Goal: Information Seeking & Learning: Learn about a topic

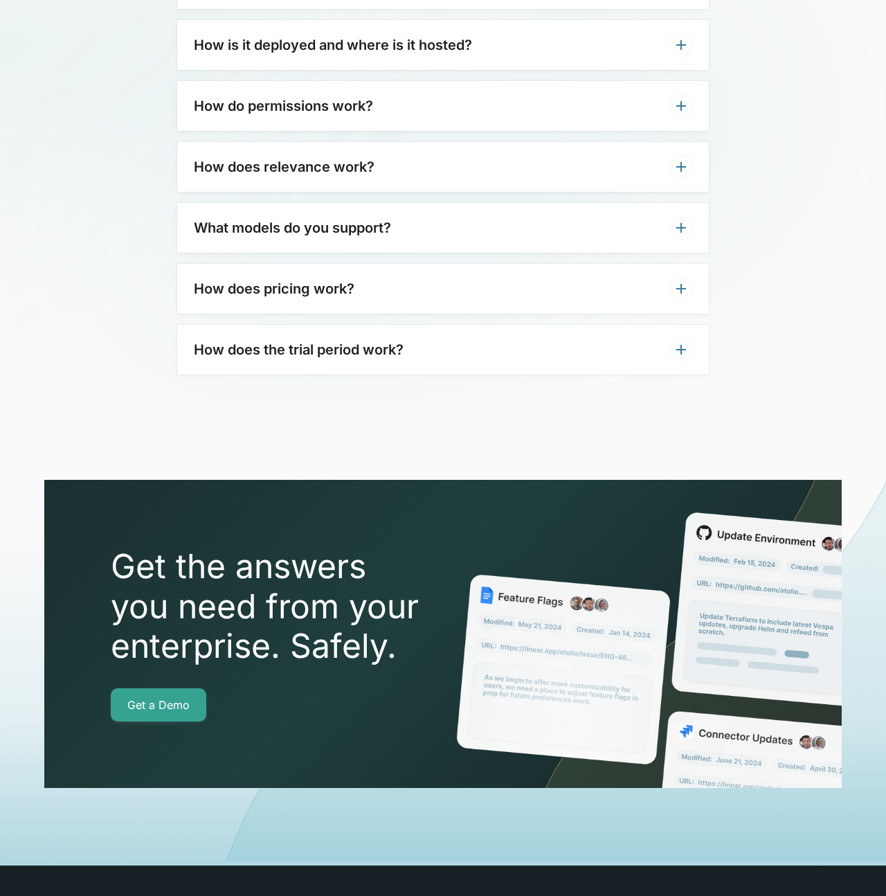
scroll to position [4436, 0]
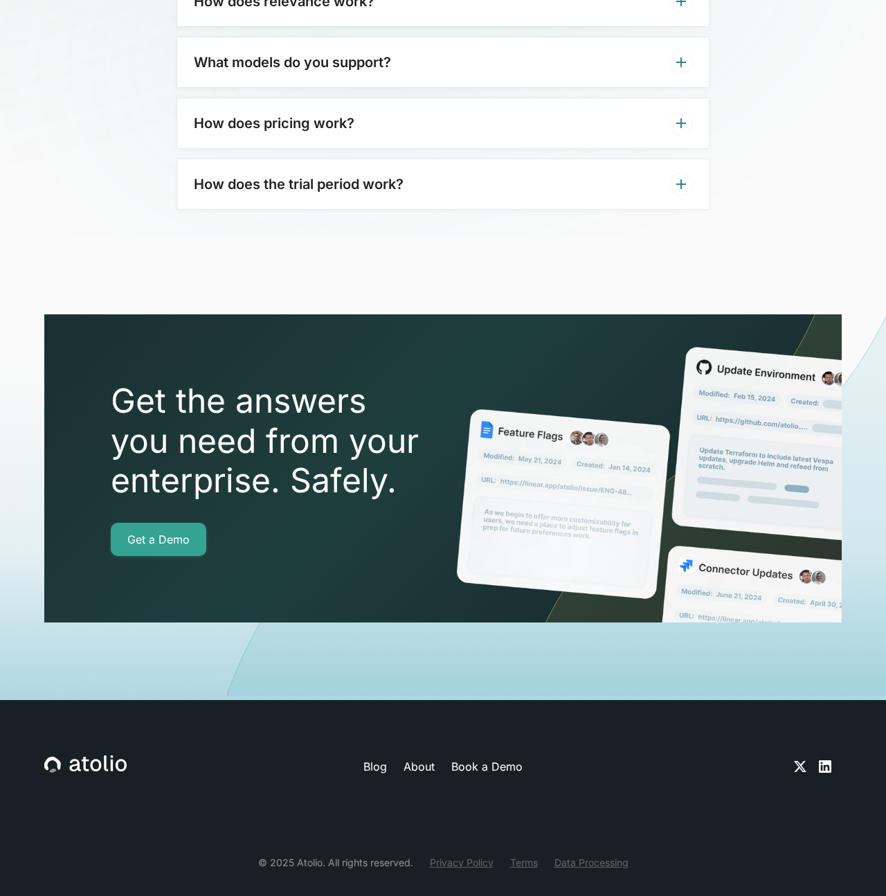
click at [500, 758] on link "Book a Demo" at bounding box center [486, 766] width 71 height 17
click at [426, 758] on link "About" at bounding box center [418, 766] width 31 height 17
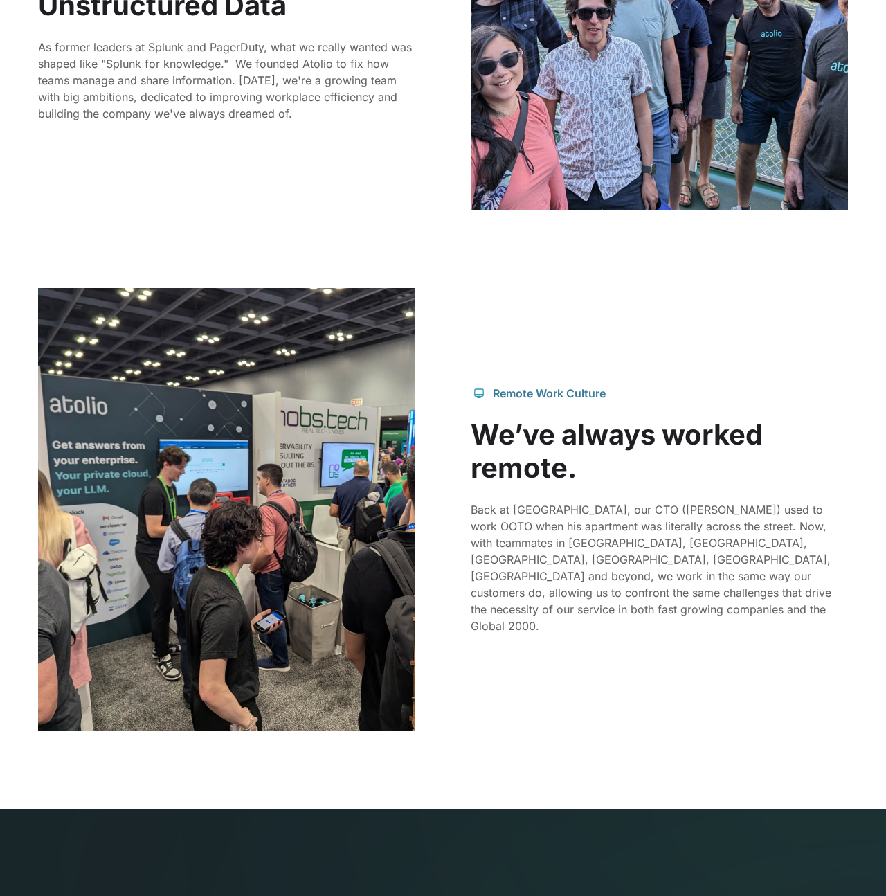
scroll to position [1417, 0]
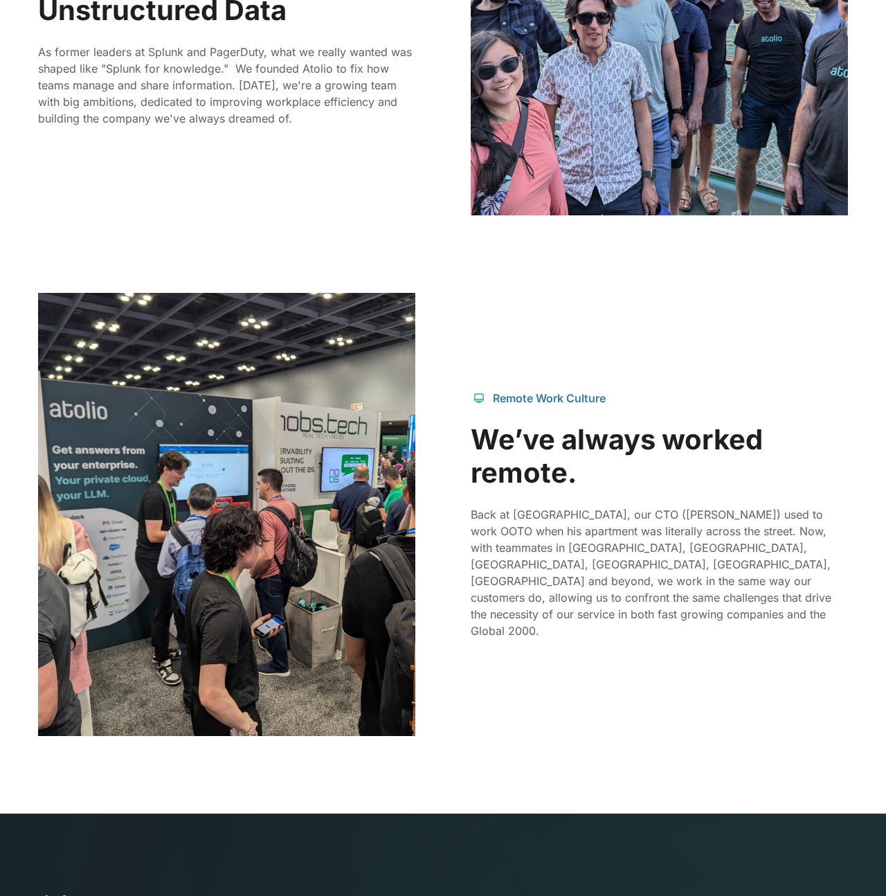
drag, startPoint x: 511, startPoint y: 528, endPoint x: 700, endPoint y: 590, distance: 199.4
click at [696, 587] on p "Back at [GEOGRAPHIC_DATA], our CTO ([PERSON_NAME]) used to work OOTO when his a…" at bounding box center [659, 572] width 377 height 133
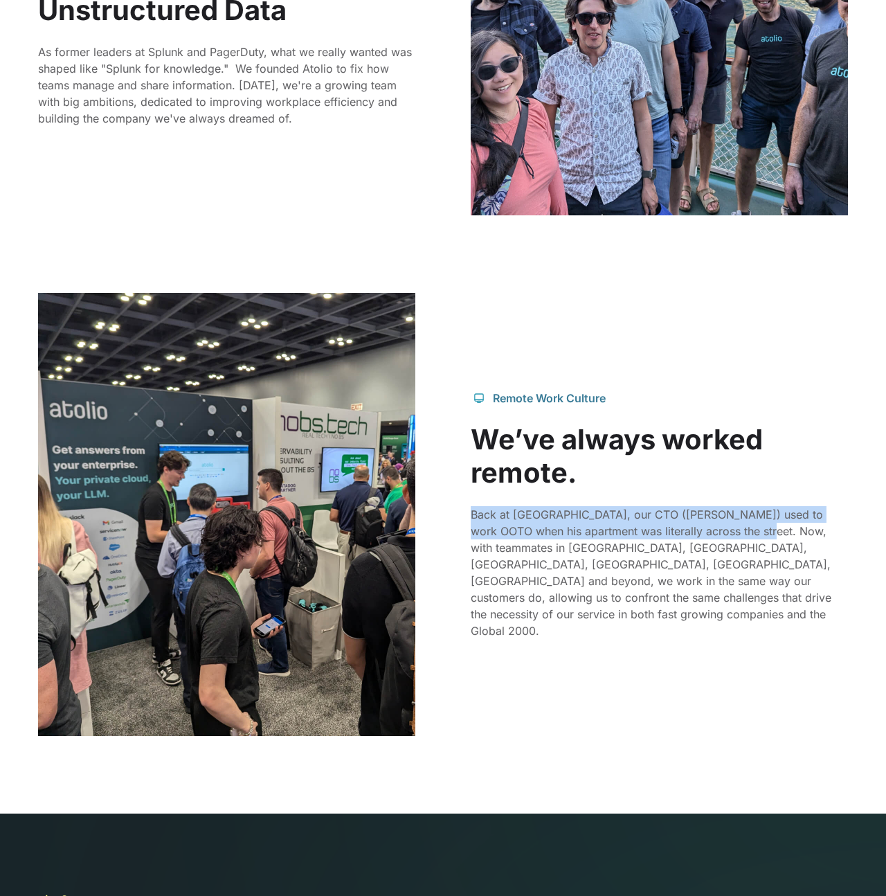
drag, startPoint x: 754, startPoint y: 541, endPoint x: 616, endPoint y: 507, distance: 142.7
click at [622, 509] on div "Remote Work Culture We’ve always worked remote. Back at [GEOGRAPHIC_DATA], our …" at bounding box center [659, 514] width 377 height 249
click at [639, 523] on p "Back at [GEOGRAPHIC_DATA], our CTO ([PERSON_NAME]) used to work OOTO when his a…" at bounding box center [659, 572] width 377 height 133
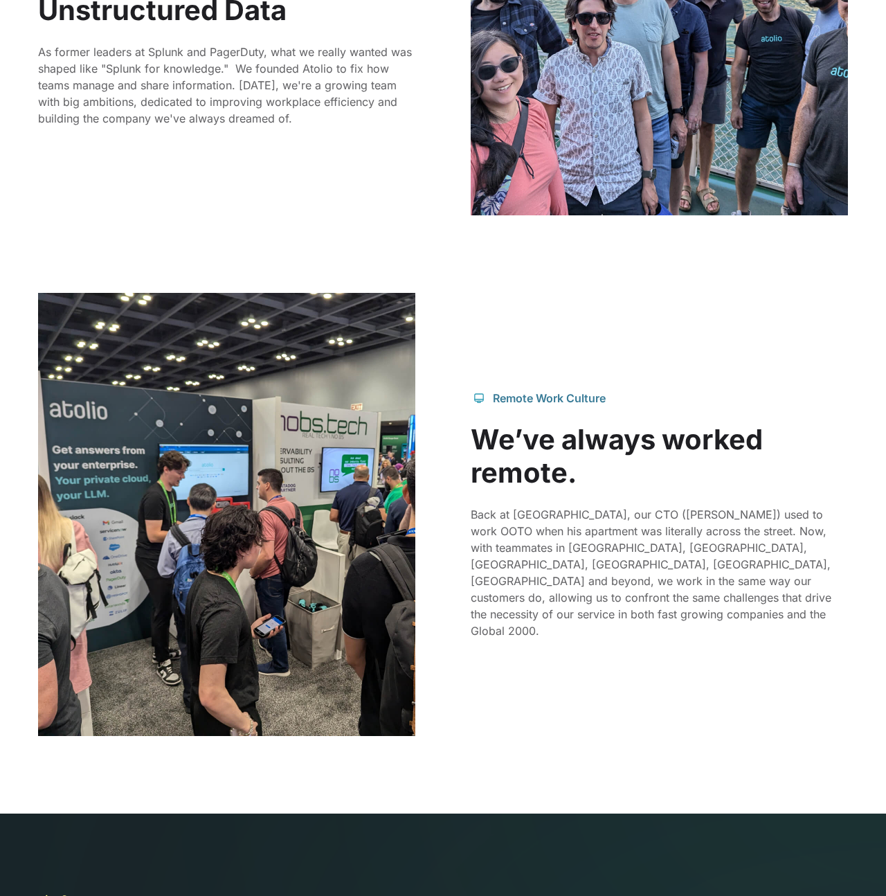
click at [719, 316] on div "Remote Work Culture We’ve always worked remote. Back at [GEOGRAPHIC_DATA], our …" at bounding box center [443, 514] width 810 height 443
